Goal: Find specific page/section: Find specific page/section

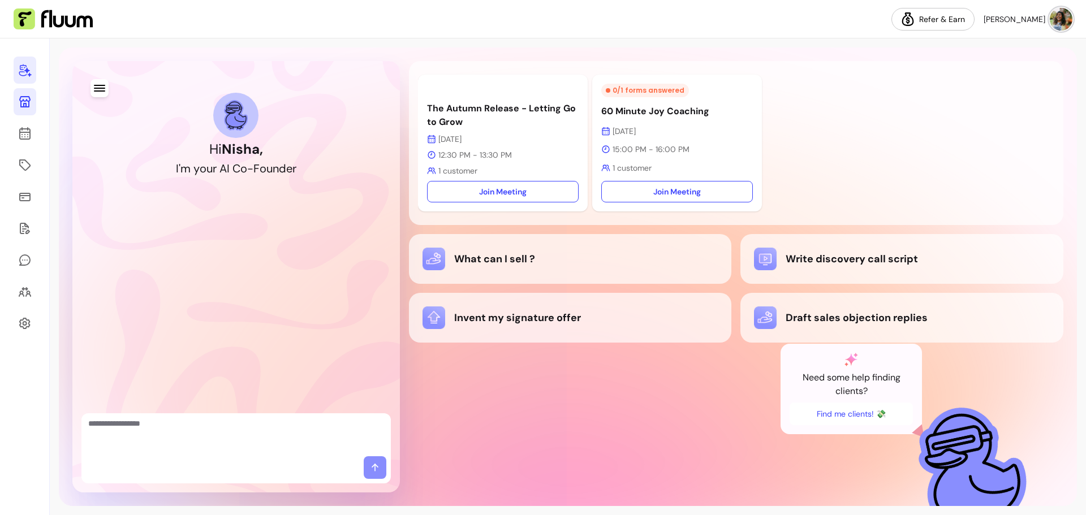
click at [26, 102] on icon at bounding box center [25, 102] width 14 height 14
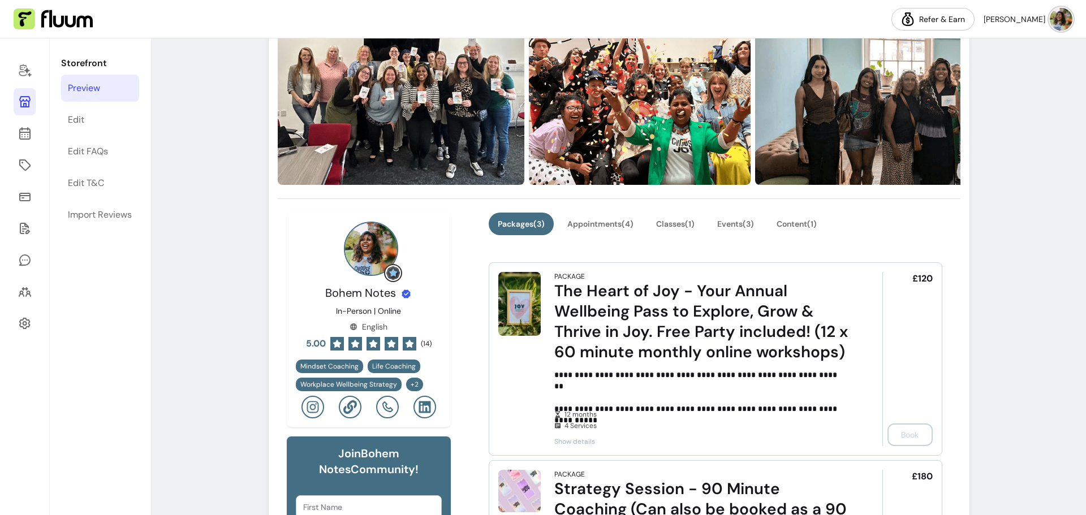
scroll to position [170, 0]
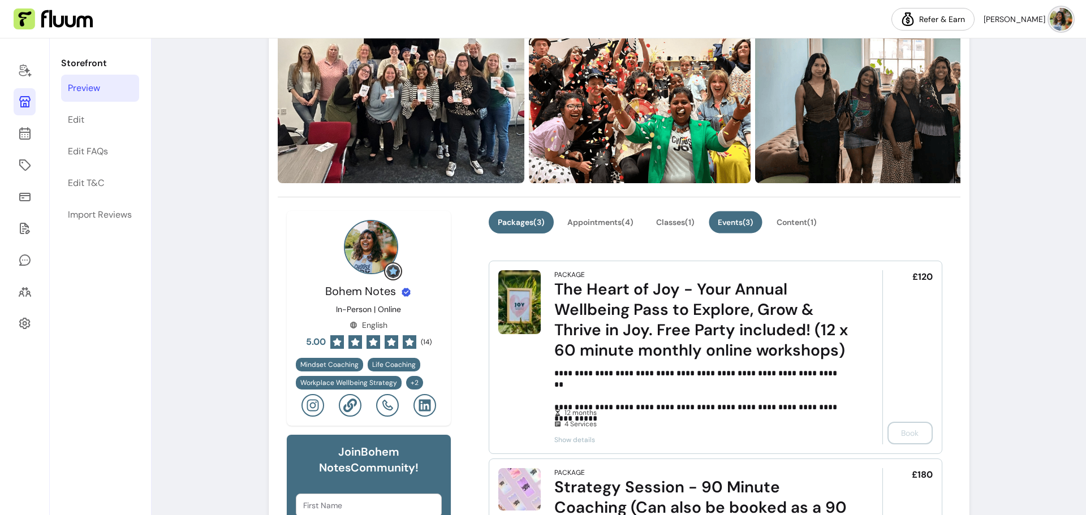
click at [757, 224] on button "Events ( 3 )" at bounding box center [735, 223] width 53 height 22
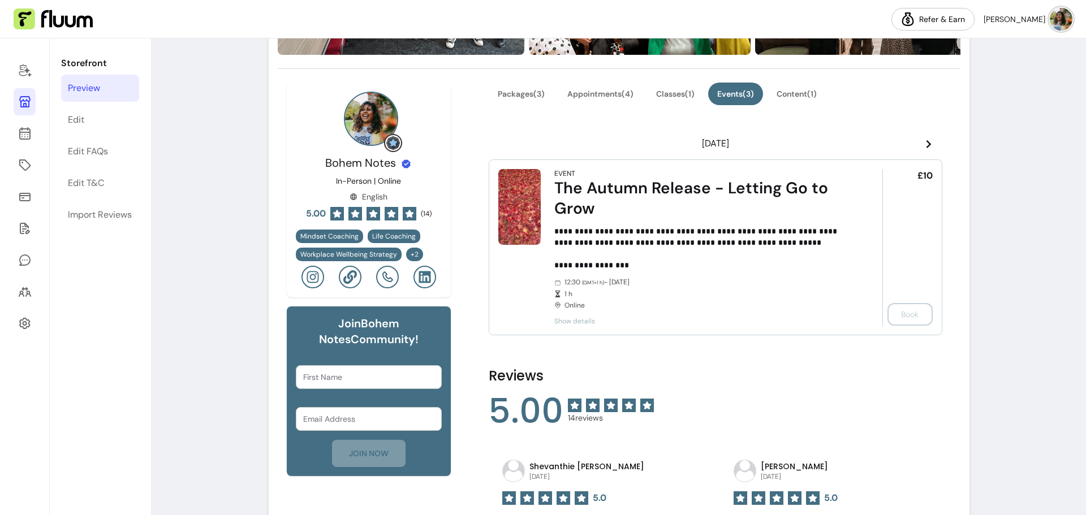
scroll to position [339, 0]
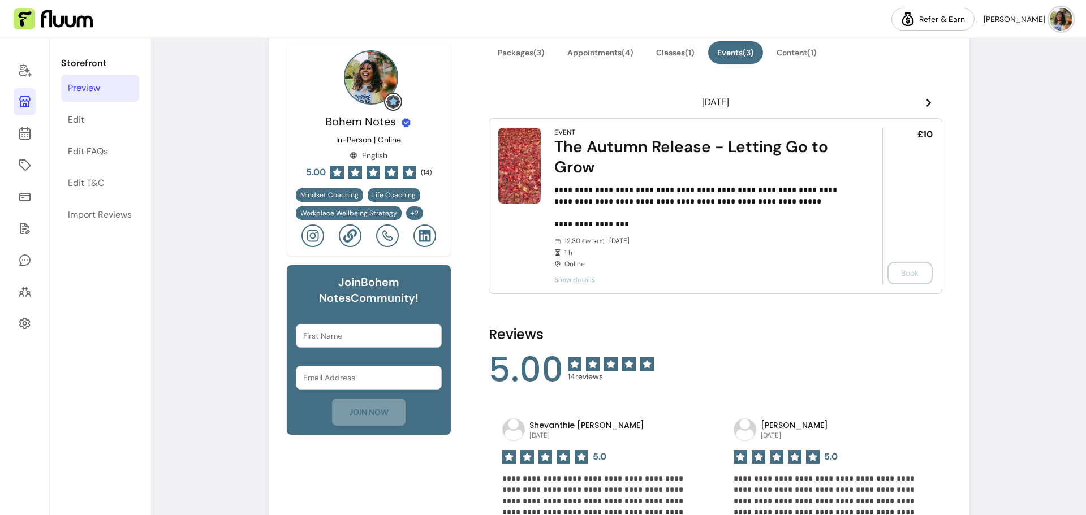
click at [567, 281] on span "Show details" at bounding box center [702, 280] width 296 height 9
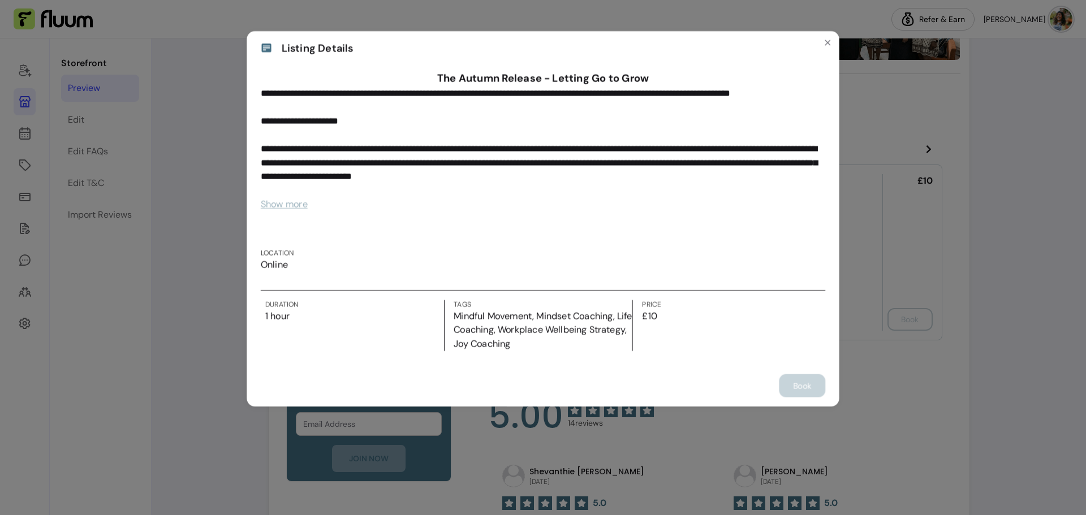
scroll to position [384, 0]
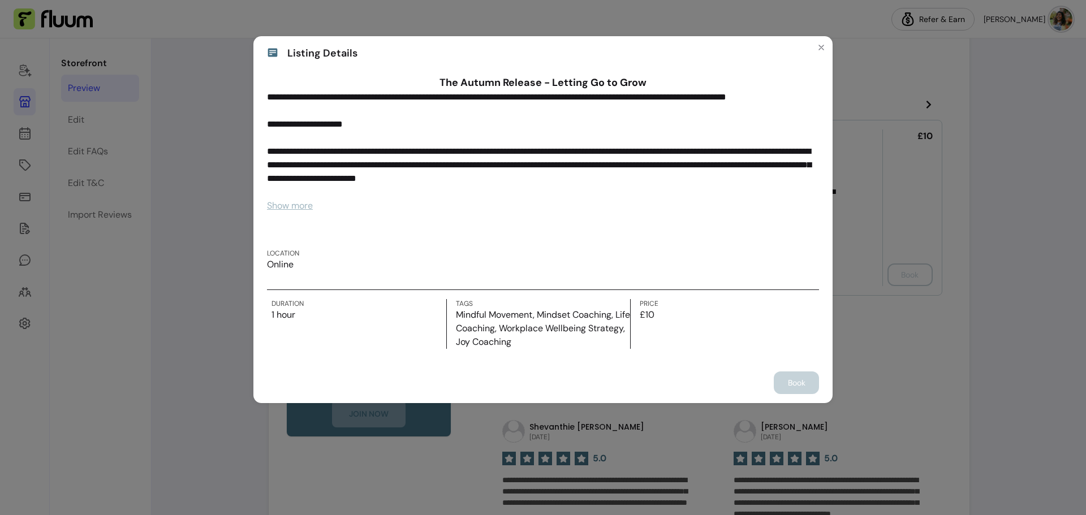
click at [289, 204] on span "Show more" at bounding box center [290, 206] width 46 height 12
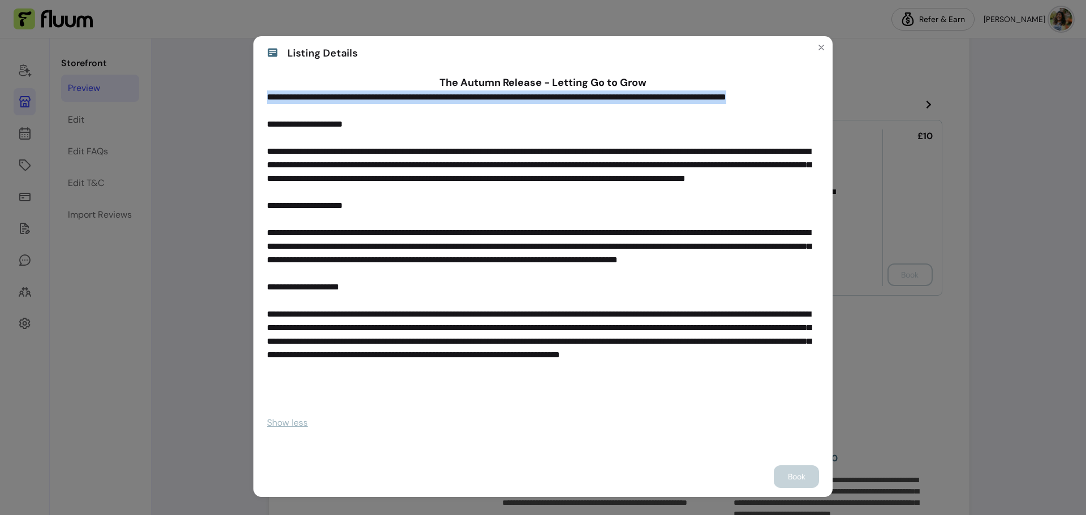
drag, startPoint x: 263, startPoint y: 96, endPoint x: 347, endPoint y: 109, distance: 84.8
click at [347, 109] on p "**********" at bounding box center [539, 254] width 544 height 326
copy p "**********"
click at [819, 49] on icon "Close" at bounding box center [821, 47] width 5 height 5
